Goal: Task Accomplishment & Management: Manage account settings

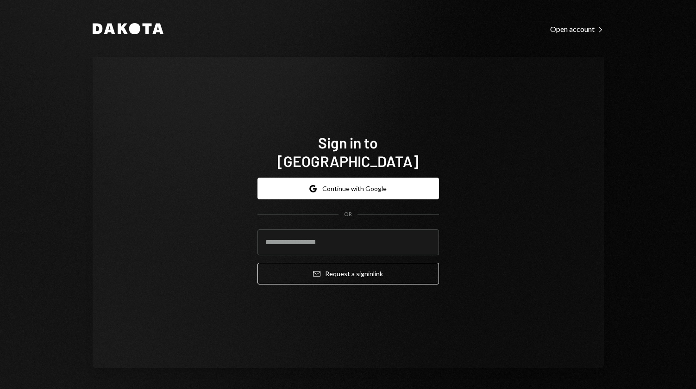
type input "**********"
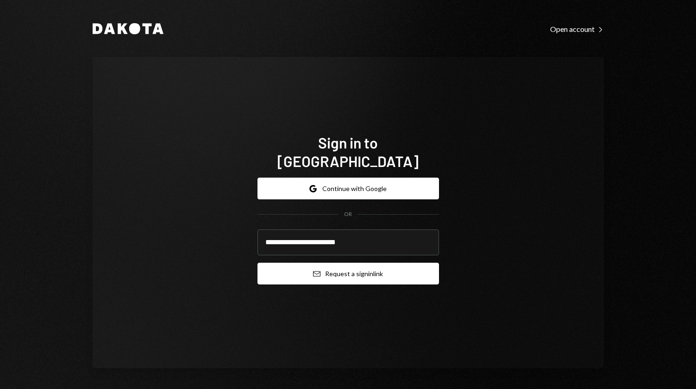
click at [338, 263] on button "Email Request a sign in link" at bounding box center [348, 274] width 182 height 22
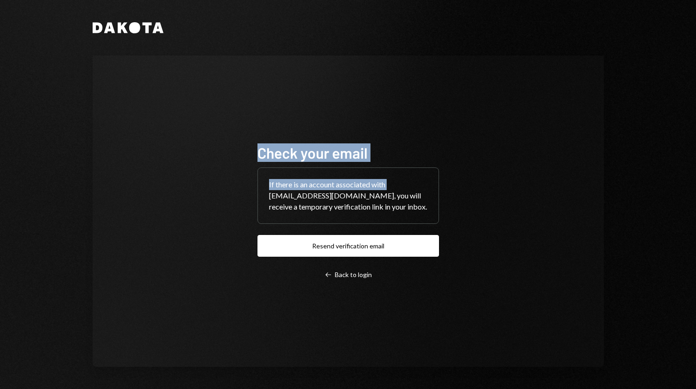
drag, startPoint x: 128, startPoint y: 192, endPoint x: 166, endPoint y: 68, distance: 130.4
click at [152, 89] on div "Check your email If there is an account associated with [EMAIL_ADDRESS][DOMAIN_…" at bounding box center [348, 212] width 511 height 312
